Goal: Task Accomplishment & Management: Use online tool/utility

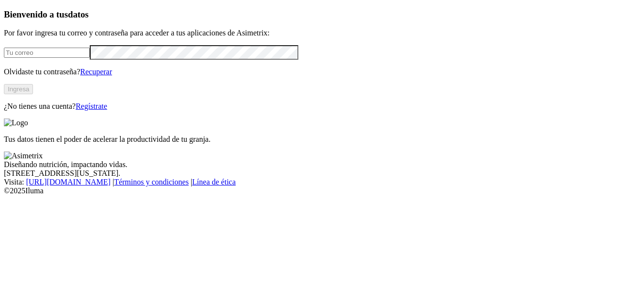
type input "[EMAIL_ADDRESS][DOMAIN_NAME]"
click at [33, 94] on button "Ingresa" at bounding box center [18, 89] width 29 height 10
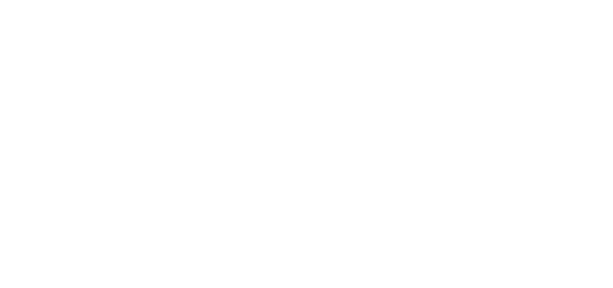
type input "tr"
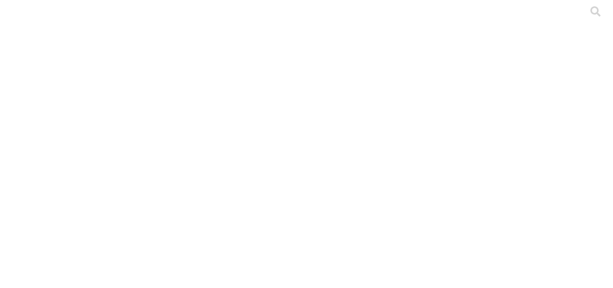
scroll to position [468, 0]
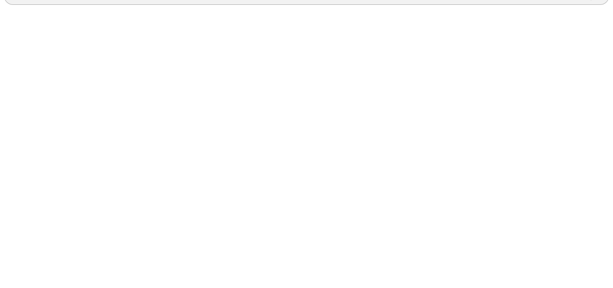
scroll to position [406, 0]
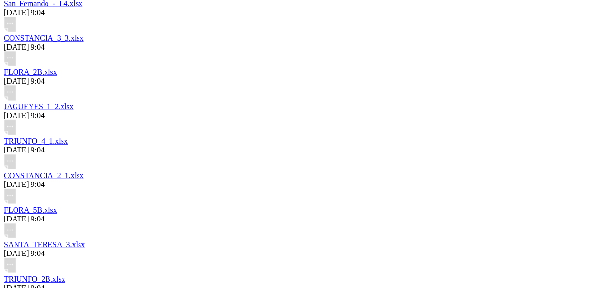
scroll to position [1186, 0]
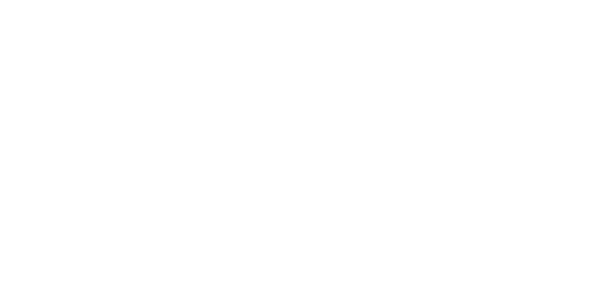
scroll to position [468, 0]
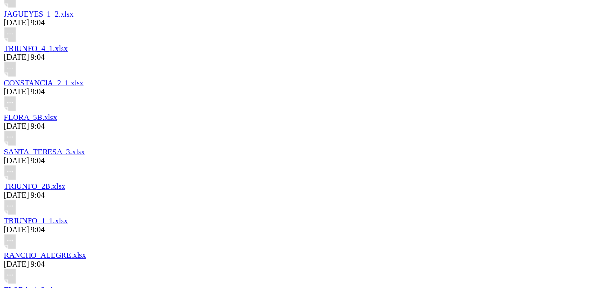
scroll to position [1266, 0]
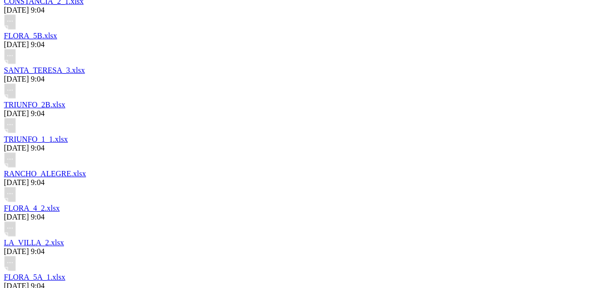
scroll to position [1470, 0]
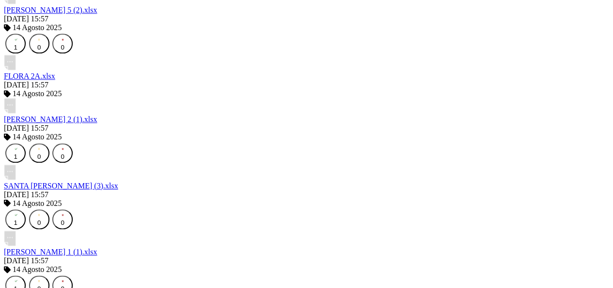
scroll to position [2330, 0]
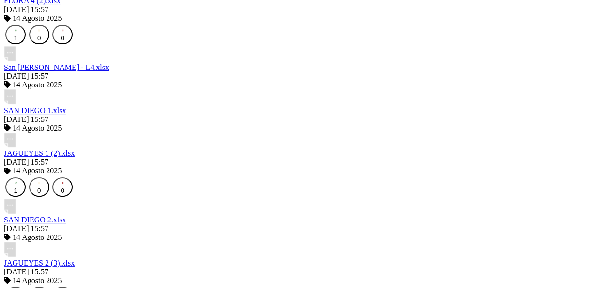
scroll to position [1885, 0]
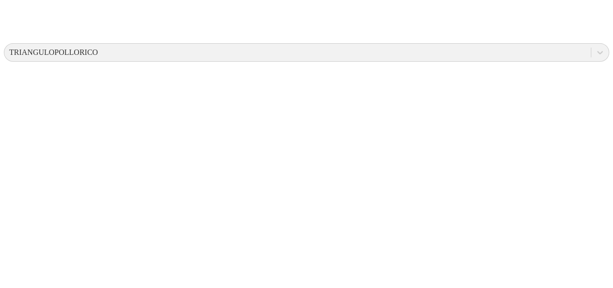
scroll to position [0, 0]
